Goal: Task Accomplishment & Management: Use online tool/utility

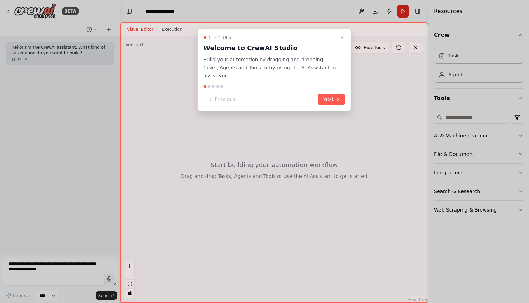
click at [336, 39] on div "Step 1 of 5" at bounding box center [269, 38] width 133 height 6
click at [341, 39] on icon "Close walkthrough" at bounding box center [342, 38] width 6 height 6
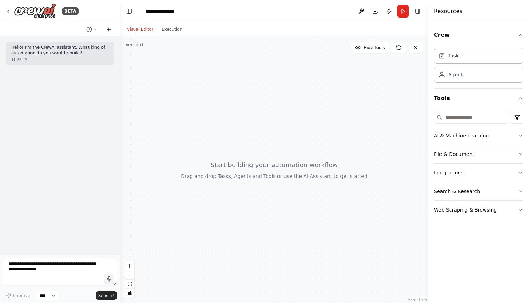
click at [109, 28] on icon at bounding box center [109, 30] width 6 height 6
click at [96, 31] on icon at bounding box center [95, 29] width 4 height 4
click at [114, 56] on span "Today 11:22 PM" at bounding box center [101, 55] width 29 height 6
click at [94, 29] on icon at bounding box center [95, 29] width 4 height 4
click at [81, 44] on span "Untitled" at bounding box center [61, 44] width 45 height 6
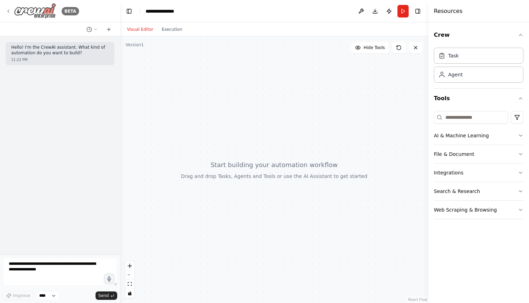
click at [12, 9] on div "BETA" at bounding box center [42, 11] width 73 height 16
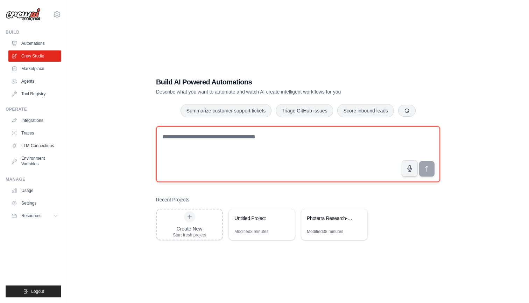
click at [200, 132] on textarea at bounding box center [298, 154] width 284 height 56
paste textarea "**********"
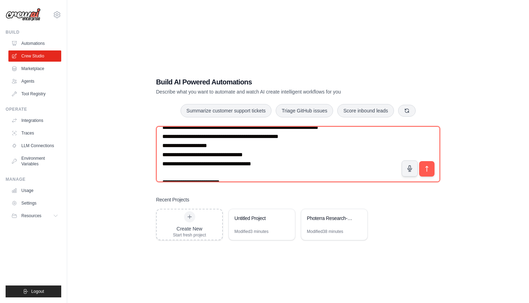
scroll to position [1343, 0]
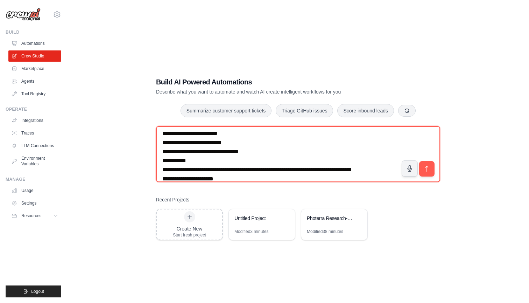
drag, startPoint x: 160, startPoint y: 136, endPoint x: 258, endPoint y: 268, distance: 164.0
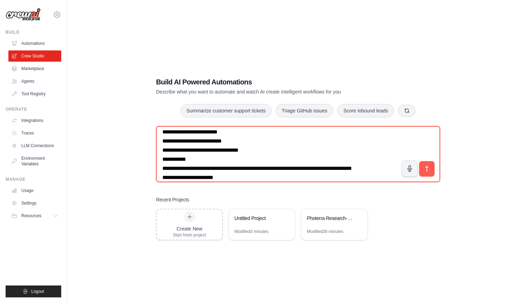
click at [258, 268] on div "Build AI Powered Automations Describe what you want to automate and watch AI cr…" at bounding box center [297, 158] width 439 height 303
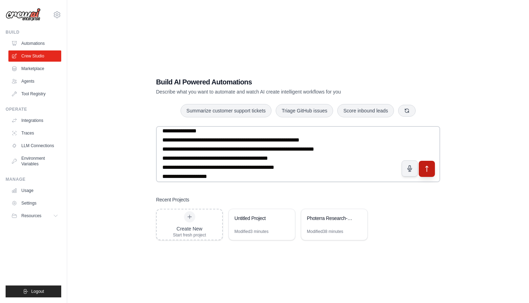
click at [434, 173] on button "submit" at bounding box center [427, 168] width 16 height 16
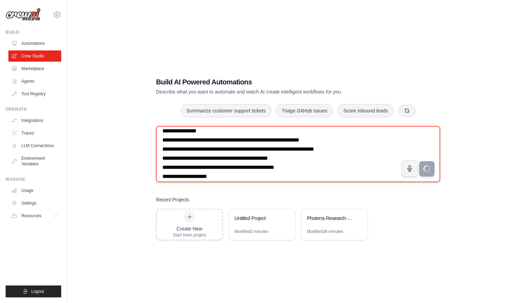
click at [196, 157] on textarea at bounding box center [298, 154] width 284 height 56
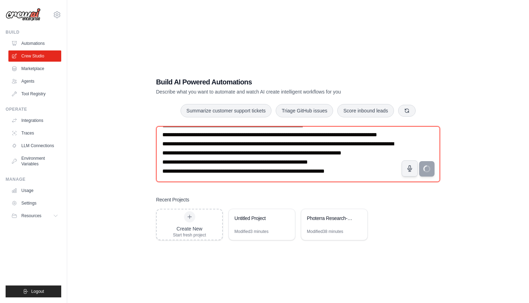
scroll to position [14, 0]
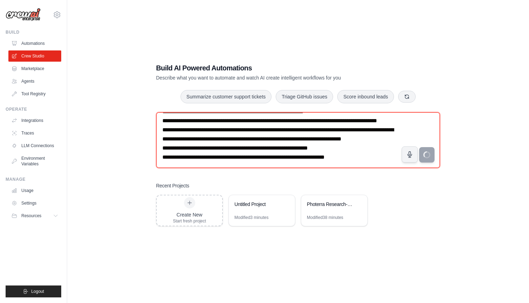
drag, startPoint x: 167, startPoint y: 131, endPoint x: 324, endPoint y: 302, distance: 231.7
click at [324, 302] on main "Build AI Powered Automations Describe what you want to automate and watch AI cr…" at bounding box center [298, 144] width 462 height 317
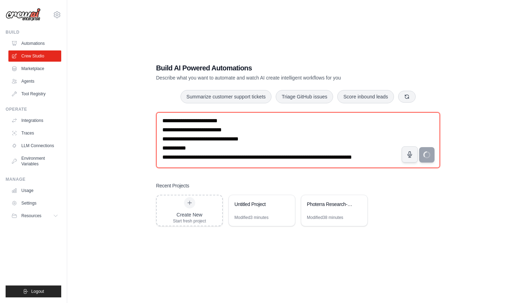
scroll to position [1293, 0]
type textarea "**********"
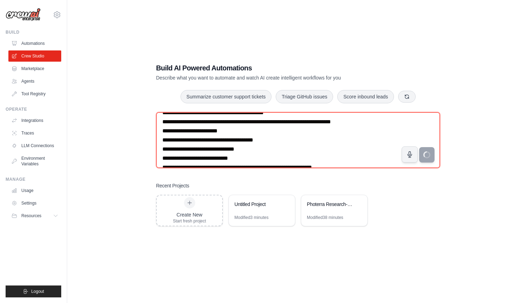
scroll to position [0, 0]
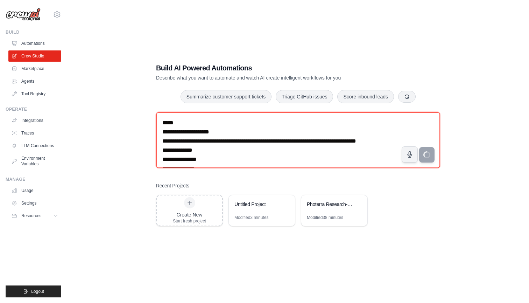
drag, startPoint x: 374, startPoint y: 161, endPoint x: 5, endPoint y: 6, distance: 399.7
click at [5, 5] on div "david.levien1@gmail.com Settings Build Automations Crew Studio" at bounding box center [264, 144] width 529 height 317
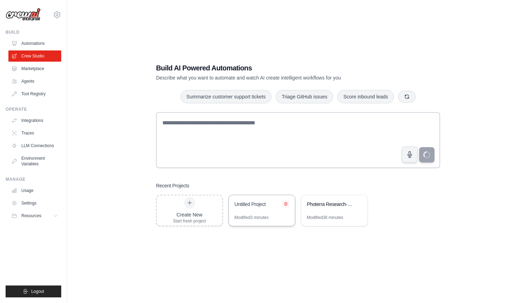
click at [287, 202] on icon at bounding box center [286, 203] width 4 height 4
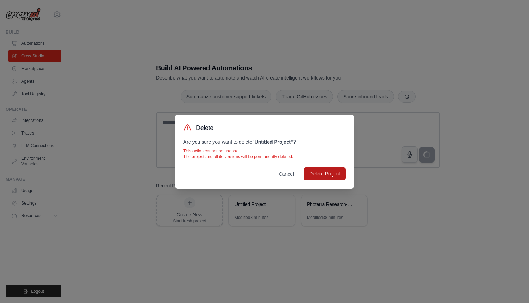
click at [327, 171] on button "Delete Project" at bounding box center [325, 173] width 42 height 13
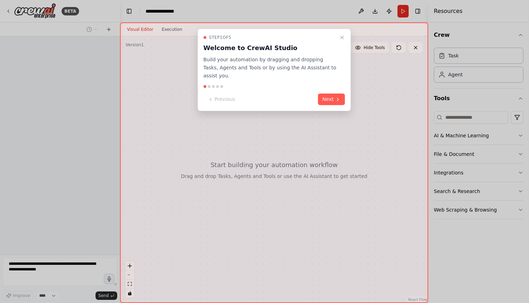
scroll to position [1031, 0]
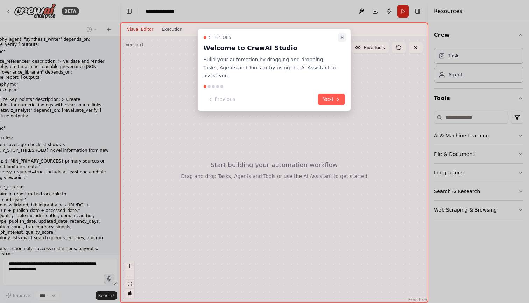
click at [343, 38] on icon "Close walkthrough" at bounding box center [342, 38] width 6 height 6
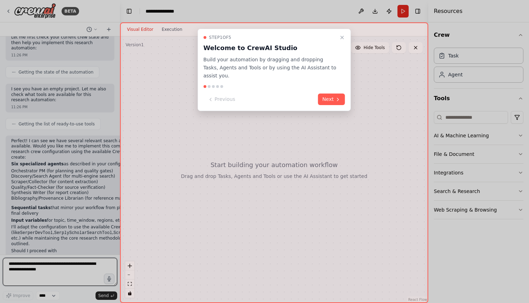
scroll to position [1331, 0]
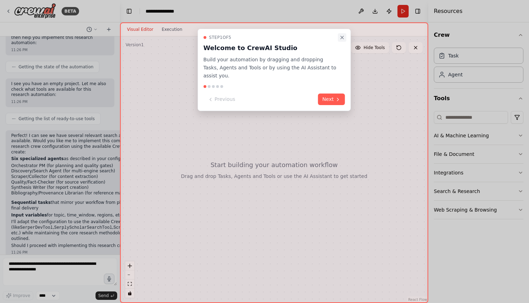
click at [342, 36] on icon "Close walkthrough" at bounding box center [342, 38] width 6 height 6
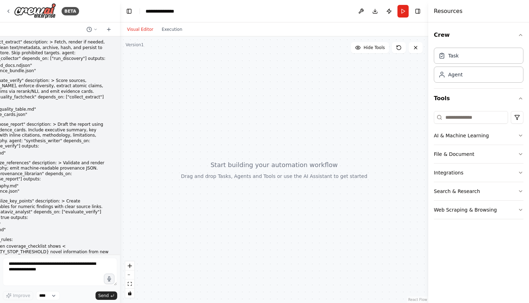
scroll to position [878, 0]
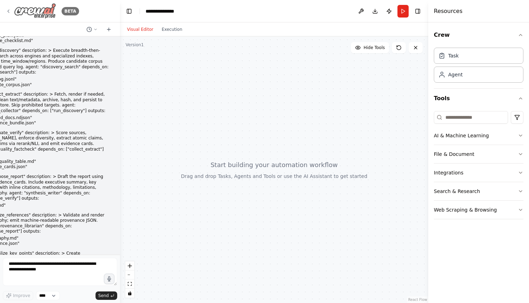
click at [10, 10] on icon at bounding box center [9, 11] width 6 height 6
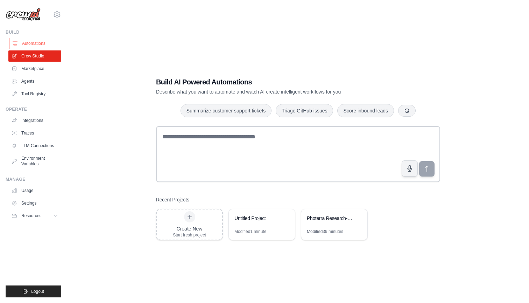
click at [30, 44] on link "Automations" at bounding box center [35, 43] width 53 height 11
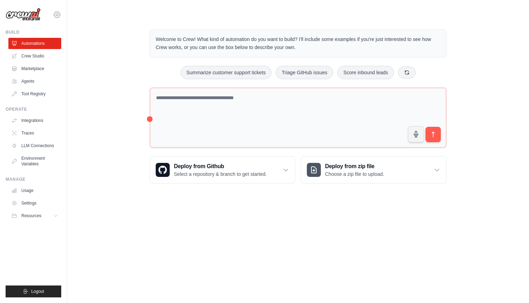
click at [61, 16] on icon at bounding box center [57, 14] width 8 height 8
click at [44, 48] on link "Settings" at bounding box center [57, 47] width 62 height 13
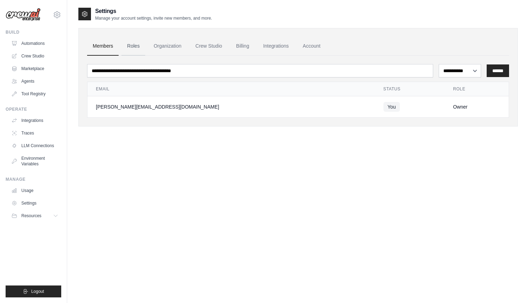
click at [130, 41] on link "Roles" at bounding box center [133, 46] width 24 height 19
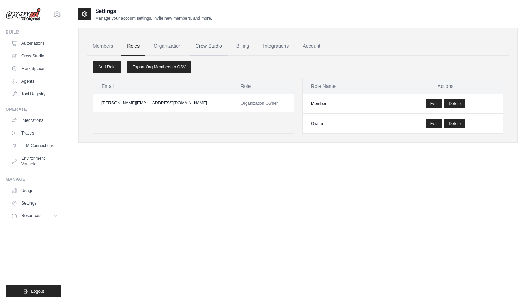
click at [203, 47] on link "Crew Studio" at bounding box center [209, 46] width 38 height 19
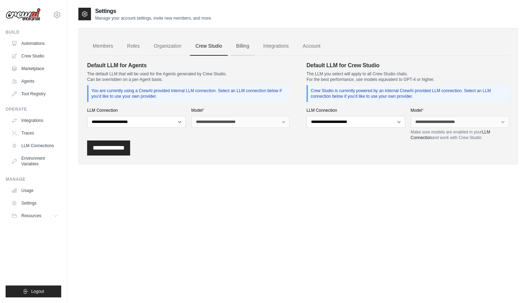
click at [244, 45] on link "Billing" at bounding box center [242, 46] width 24 height 19
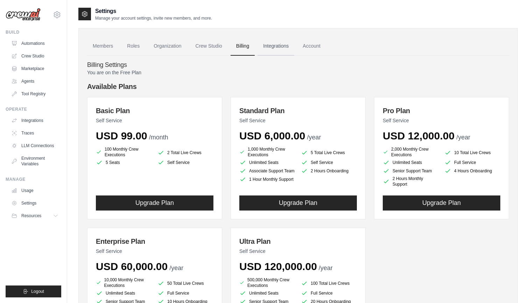
click at [276, 47] on link "Integrations" at bounding box center [275, 46] width 37 height 19
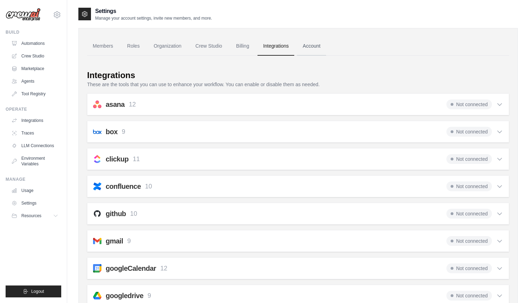
click at [316, 47] on link "Account" at bounding box center [311, 46] width 29 height 19
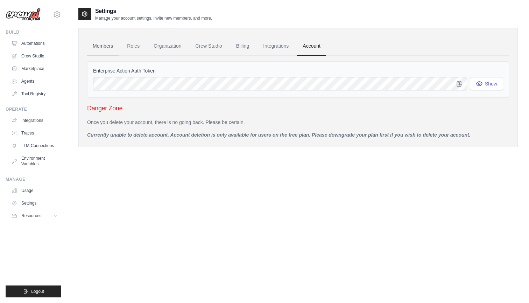
click at [103, 44] on link "Members" at bounding box center [102, 46] width 31 height 19
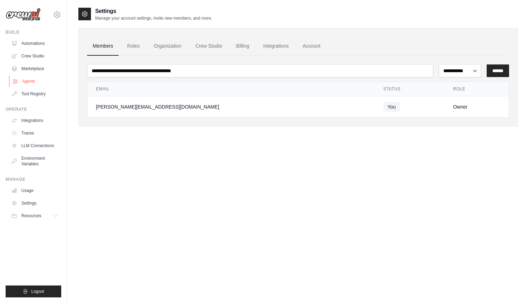
click at [24, 83] on link "Agents" at bounding box center [35, 81] width 53 height 11
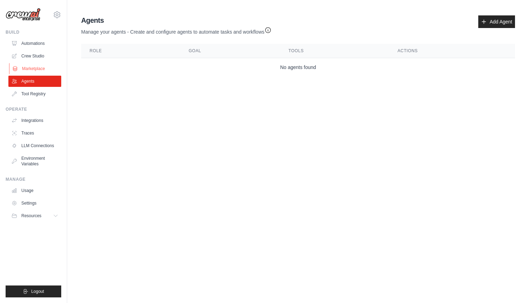
click at [31, 71] on link "Marketplace" at bounding box center [35, 68] width 53 height 11
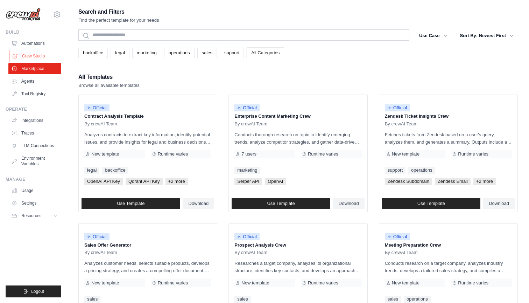
click at [35, 56] on link "Crew Studio" at bounding box center [35, 55] width 53 height 11
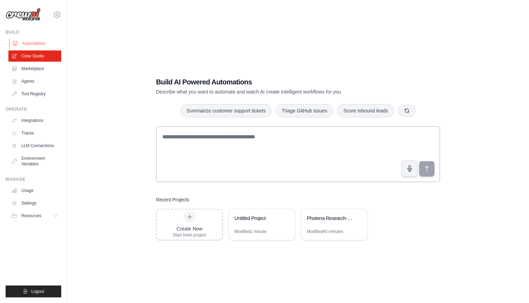
click at [37, 43] on link "Automations" at bounding box center [35, 43] width 53 height 11
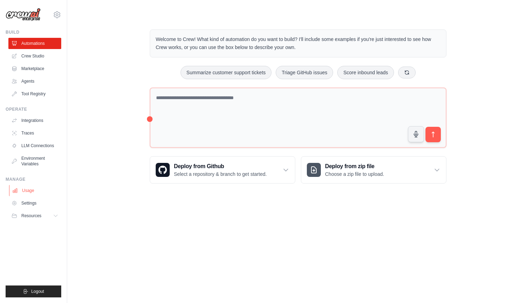
click at [29, 193] on link "Usage" at bounding box center [35, 190] width 53 height 11
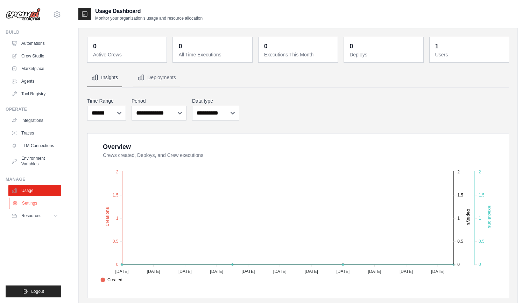
click at [29, 199] on link "Settings" at bounding box center [35, 202] width 53 height 11
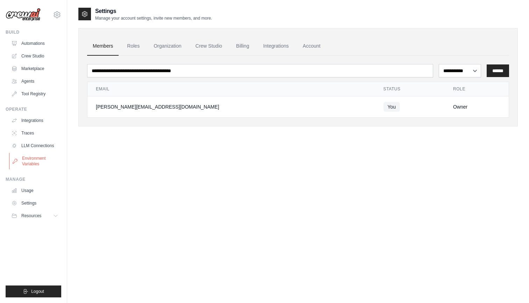
click at [31, 165] on link "Environment Variables" at bounding box center [35, 160] width 53 height 17
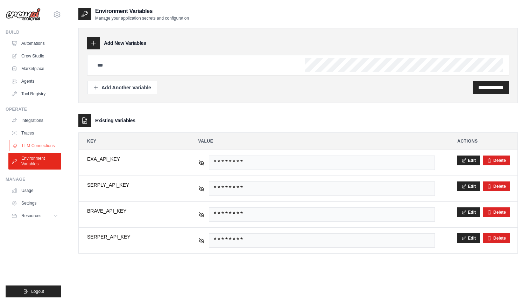
click at [38, 141] on link "LLM Connections" at bounding box center [35, 145] width 53 height 11
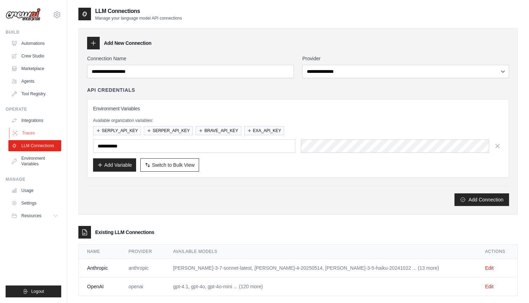
click at [37, 133] on link "Traces" at bounding box center [35, 132] width 53 height 11
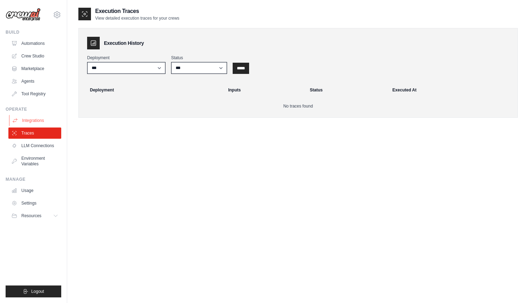
click at [35, 118] on link "Integrations" at bounding box center [35, 120] width 53 height 11
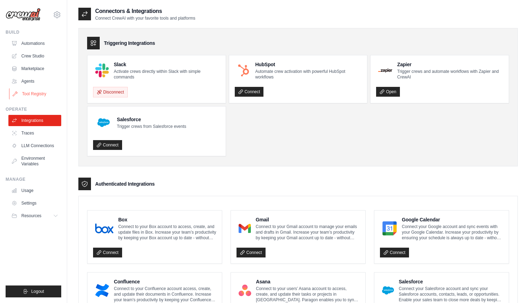
click at [36, 91] on link "Tool Registry" at bounding box center [35, 93] width 53 height 11
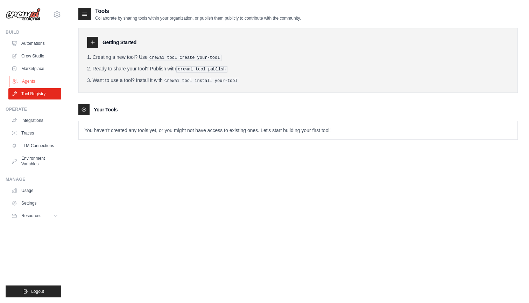
click at [35, 83] on link "Agents" at bounding box center [35, 81] width 53 height 11
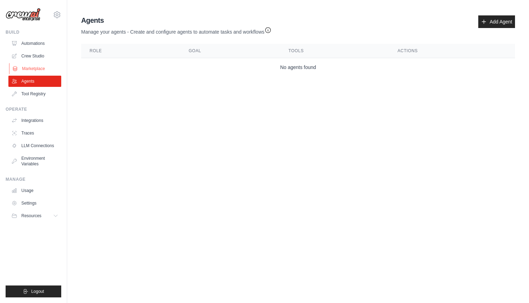
click at [35, 69] on link "Marketplace" at bounding box center [35, 68] width 53 height 11
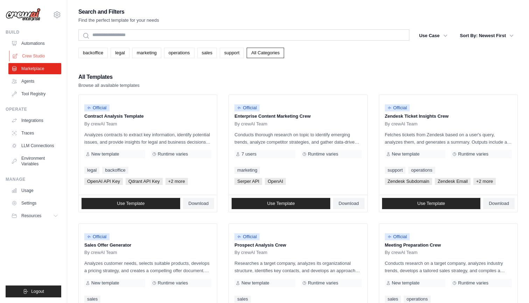
click at [35, 56] on link "Crew Studio" at bounding box center [35, 55] width 53 height 11
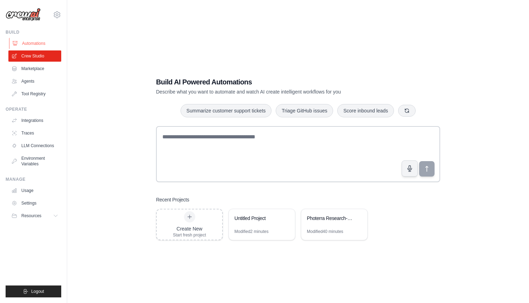
click at [35, 44] on link "Automations" at bounding box center [35, 43] width 53 height 11
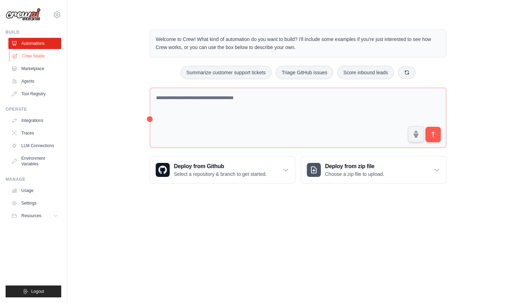
click at [35, 60] on link "Crew Studio" at bounding box center [35, 55] width 53 height 11
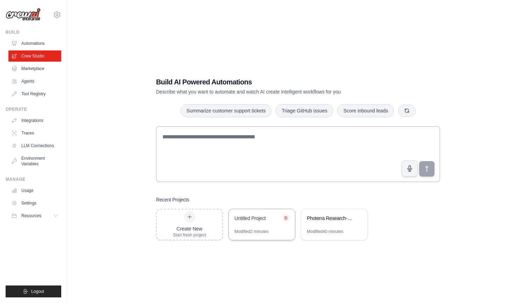
click at [286, 219] on icon at bounding box center [285, 217] width 3 height 3
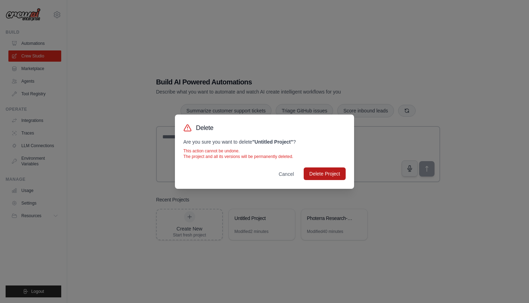
click at [327, 173] on button "Delete Project" at bounding box center [325, 173] width 42 height 13
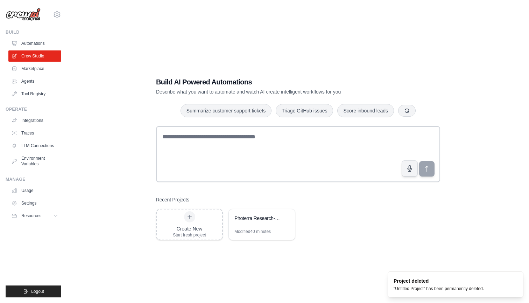
click at [96, 120] on div "Build AI Powered Automations Describe what you want to automate and watch AI cr…" at bounding box center [297, 158] width 439 height 303
click at [33, 52] on link "Crew Studio" at bounding box center [35, 55] width 53 height 11
